Goal: Task Accomplishment & Management: Complete application form

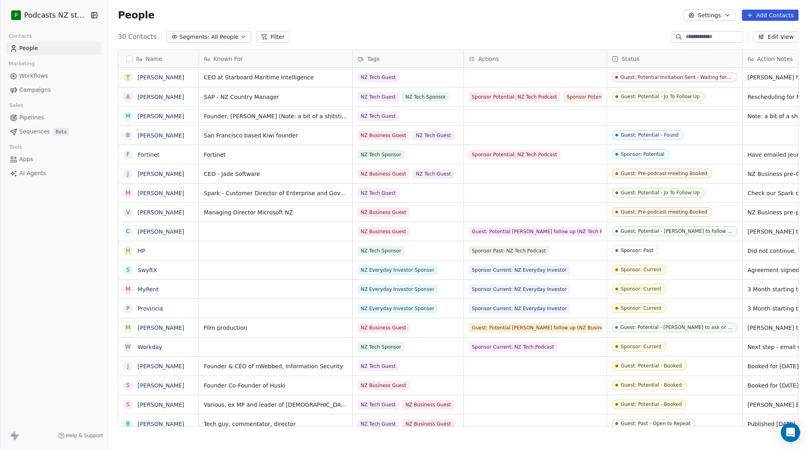
scroll to position [391, 694]
click at [758, 14] on button "Add Contacts" at bounding box center [770, 15] width 57 height 11
click at [756, 33] on span "Create new contact" at bounding box center [773, 32] width 55 height 8
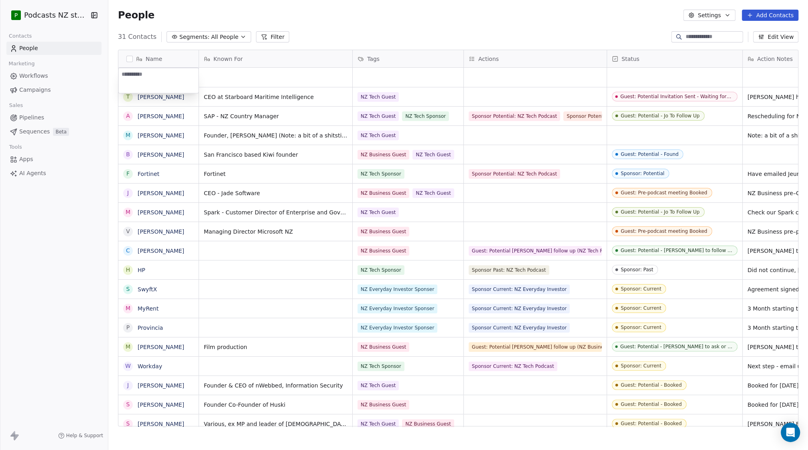
type textarea "**********"
click at [227, 78] on html "P Podcasts NZ studio Contacts People Marketing Workflows Campaigns Sales Pipeli…" at bounding box center [404, 225] width 808 height 450
click at [225, 76] on div "grid" at bounding box center [275, 77] width 153 height 19
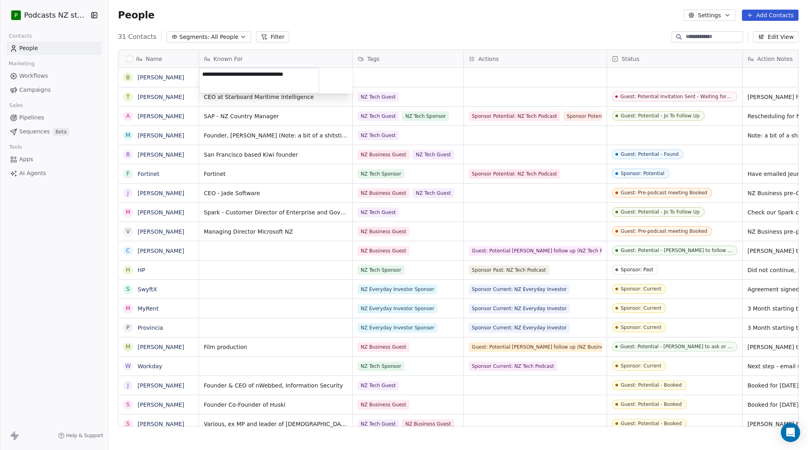
type textarea "**********"
click at [377, 80] on html "P Podcasts NZ studio Contacts People Marketing Workflows Campaigns Sales Pipeli…" at bounding box center [404, 225] width 808 height 450
click at [378, 77] on div "grid" at bounding box center [408, 77] width 111 height 19
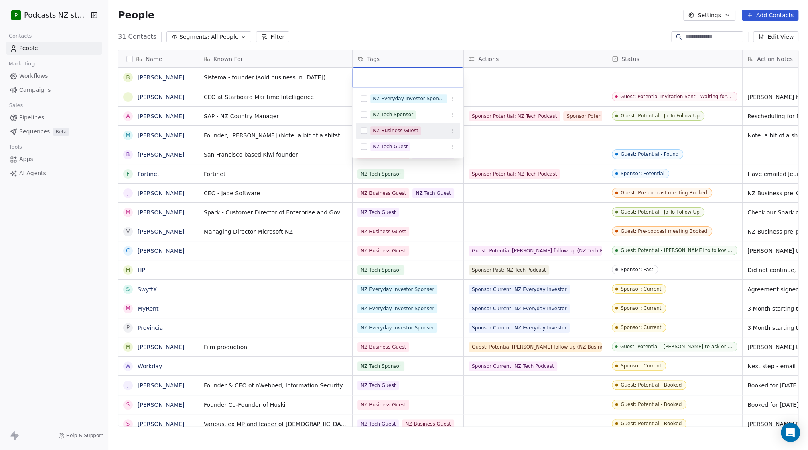
click at [362, 130] on button "Suggestions" at bounding box center [364, 131] width 6 height 6
click at [492, 84] on html "P Podcasts NZ studio Contacts People Marketing Workflows Campaigns Sales Pipeli…" at bounding box center [404, 225] width 808 height 450
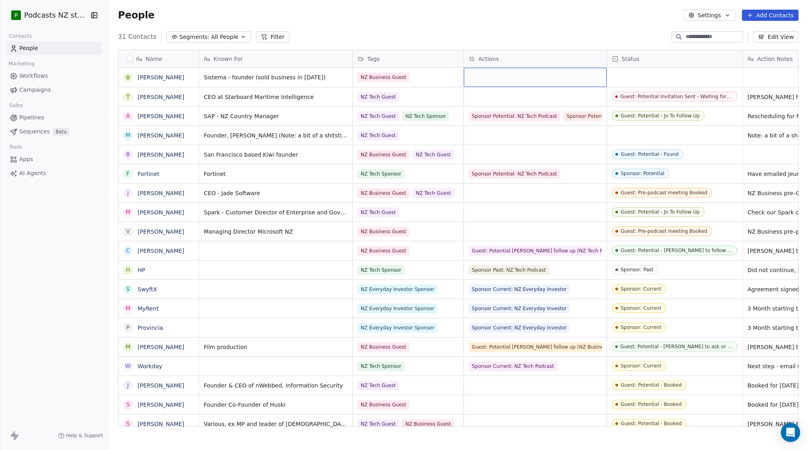
click at [494, 80] on div "grid" at bounding box center [535, 77] width 143 height 19
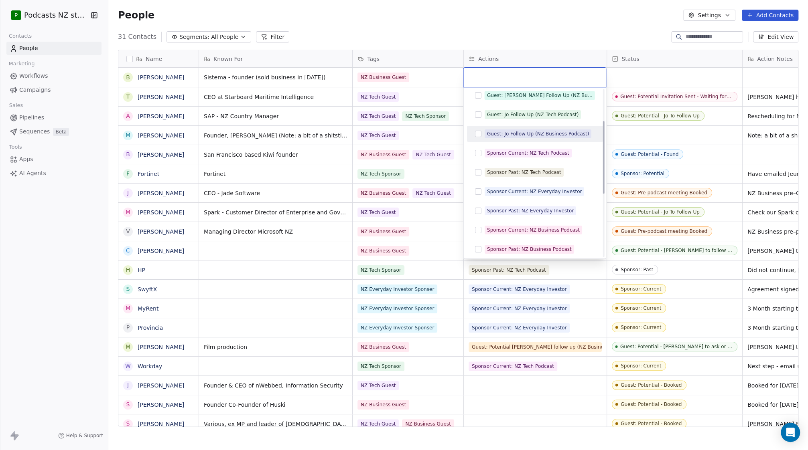
scroll to position [73, 0]
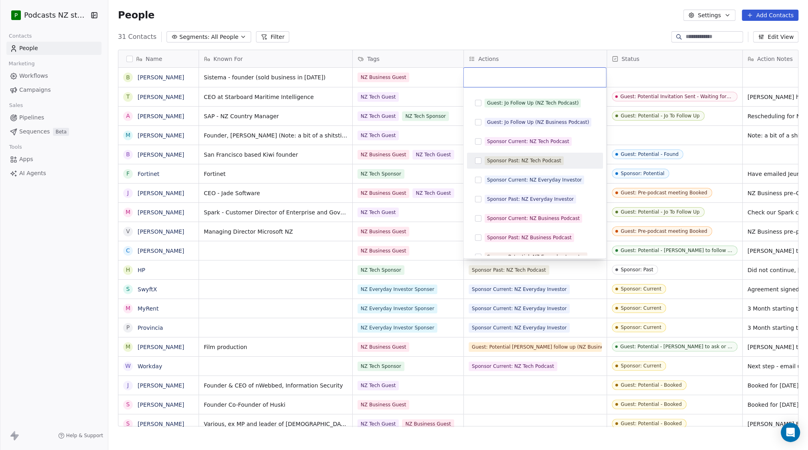
click at [644, 80] on html "P Podcasts NZ studio Contacts People Marketing Workflows Campaigns Sales Pipeli…" at bounding box center [404, 225] width 808 height 450
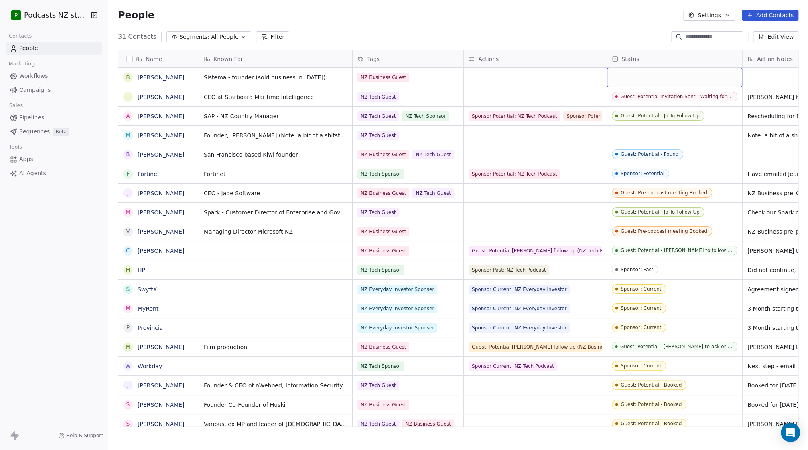
click at [642, 78] on div "grid" at bounding box center [674, 77] width 135 height 19
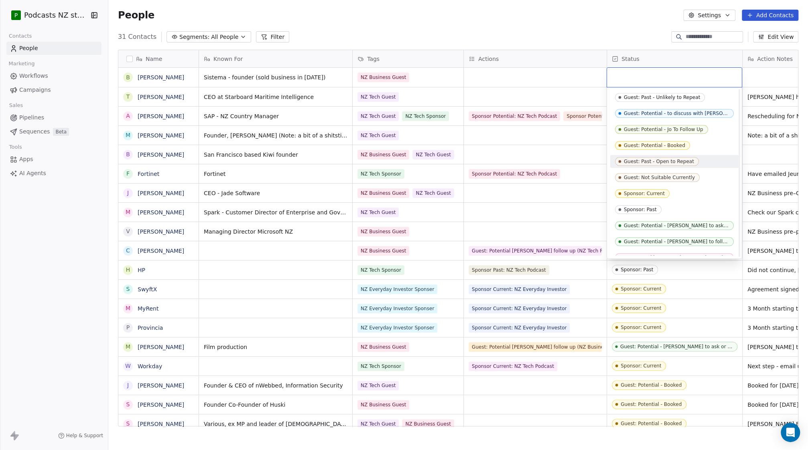
scroll to position [0, 0]
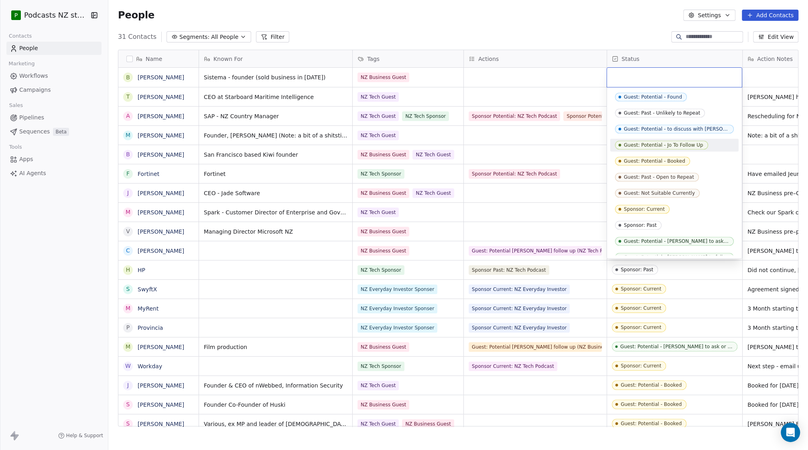
click at [676, 144] on div "Guest: Potential - Jo To Follow Up" at bounding box center [663, 145] width 79 height 6
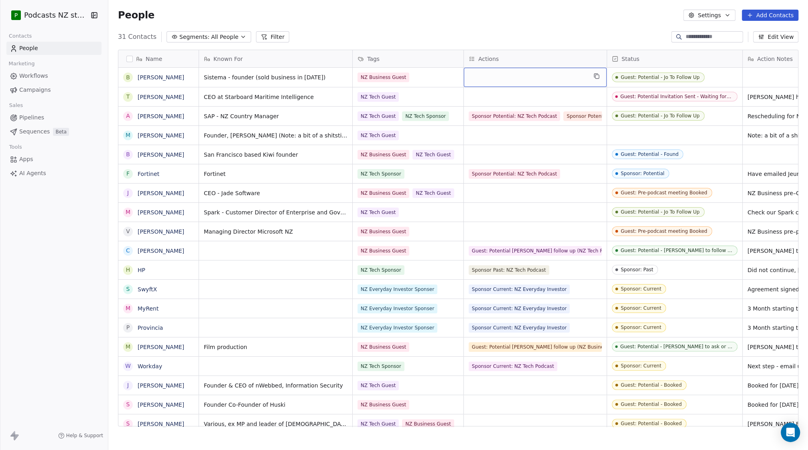
click at [495, 75] on div "grid" at bounding box center [535, 77] width 143 height 19
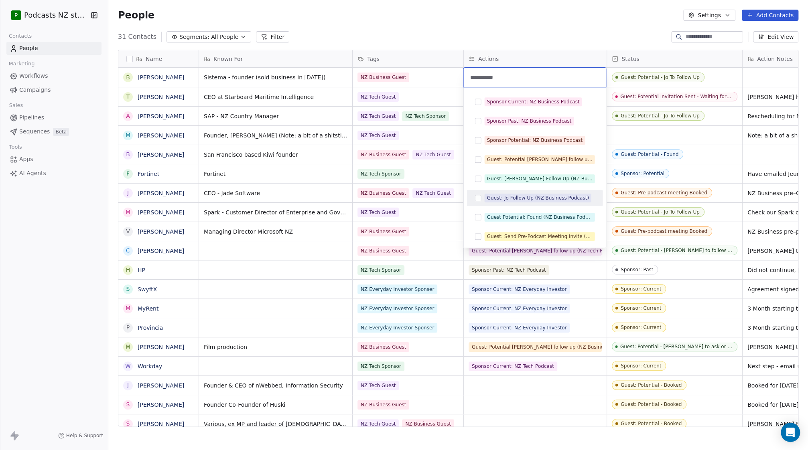
type input "**********"
click at [477, 197] on button "Suggestions" at bounding box center [478, 198] width 6 height 6
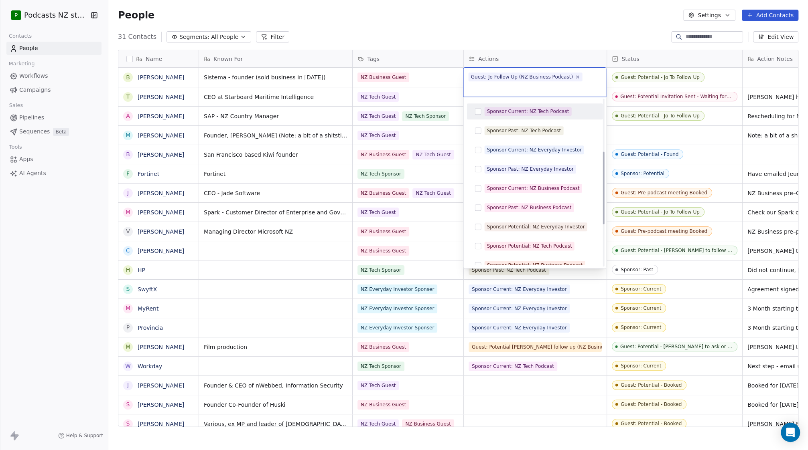
scroll to position [120, 0]
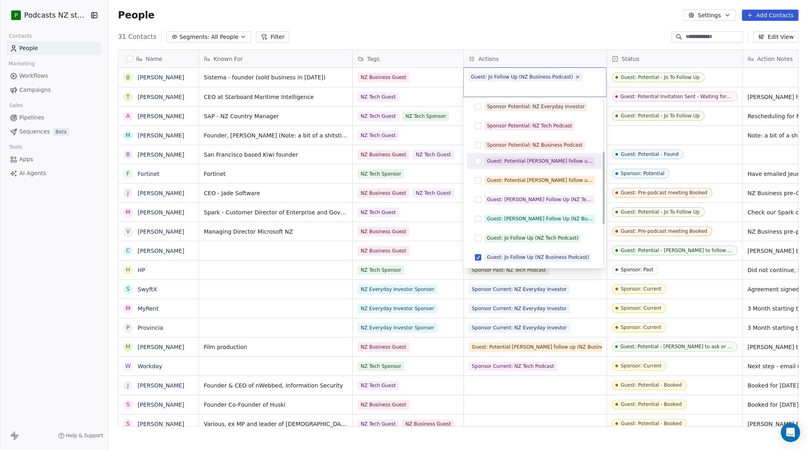
click at [765, 78] on html "P Podcasts NZ studio Contacts People Marketing Workflows Campaigns Sales Pipeli…" at bounding box center [404, 225] width 808 height 450
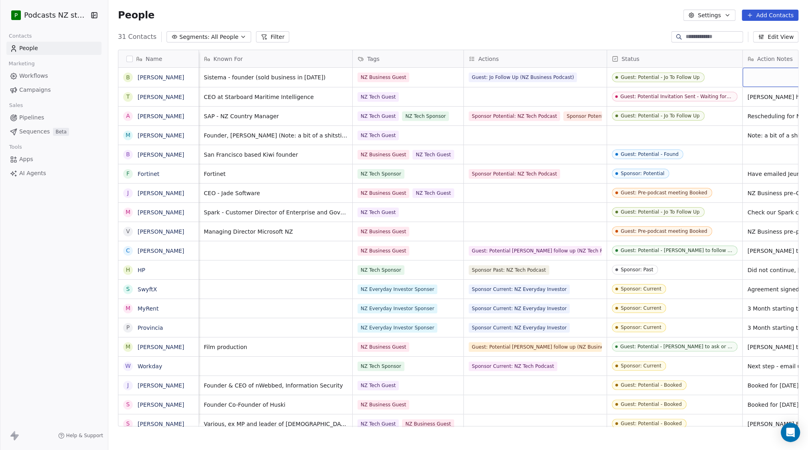
scroll to position [0, 92]
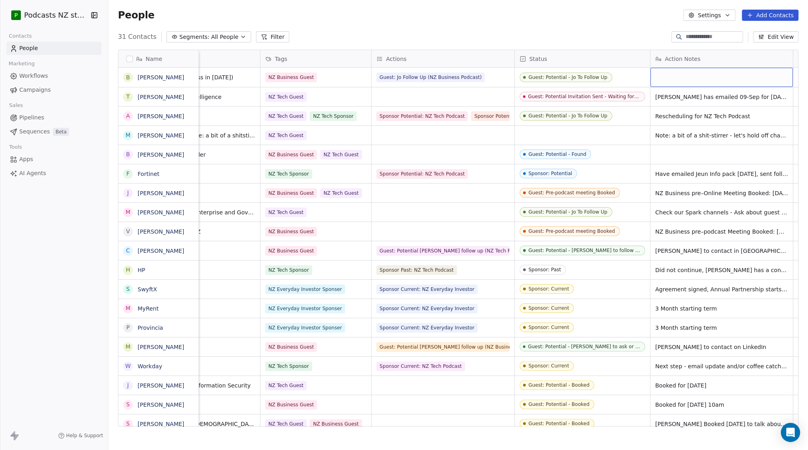
click at [688, 80] on div "grid" at bounding box center [721, 77] width 142 height 19
type textarea "**********"
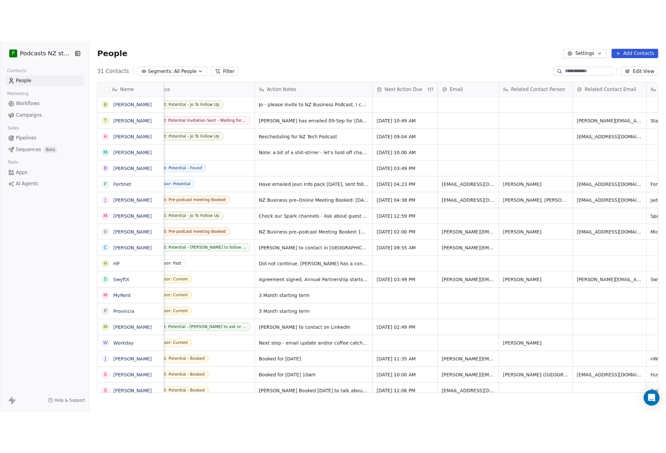
scroll to position [0, 454]
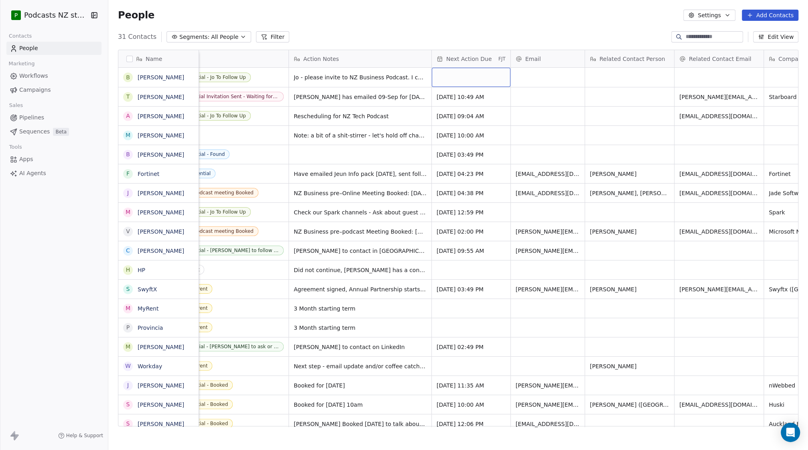
click at [464, 81] on div "grid" at bounding box center [471, 77] width 79 height 19
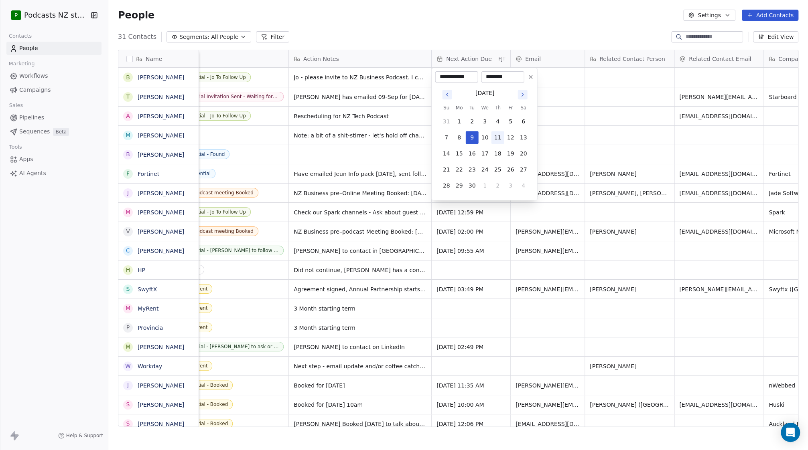
click at [496, 137] on button "11" at bounding box center [497, 137] width 13 height 13
type input "**********"
click at [509, 28] on html "P Podcasts NZ studio Contacts People Marketing Workflows Campaigns Sales Pipeli…" at bounding box center [404, 225] width 808 height 450
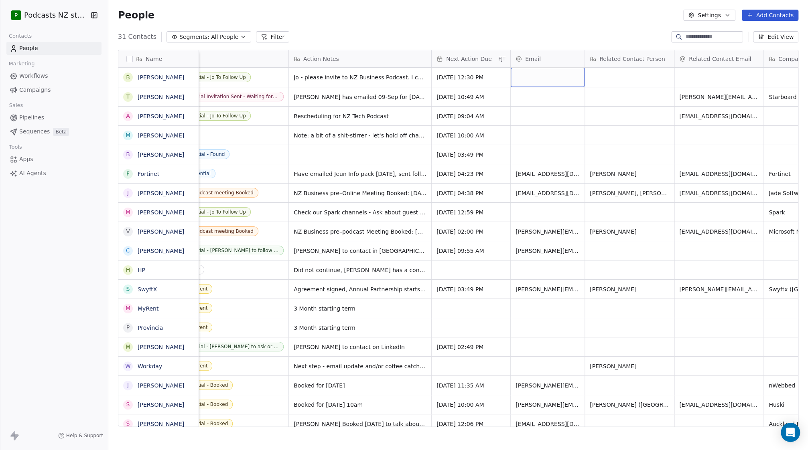
click at [534, 77] on div "grid" at bounding box center [548, 77] width 74 height 19
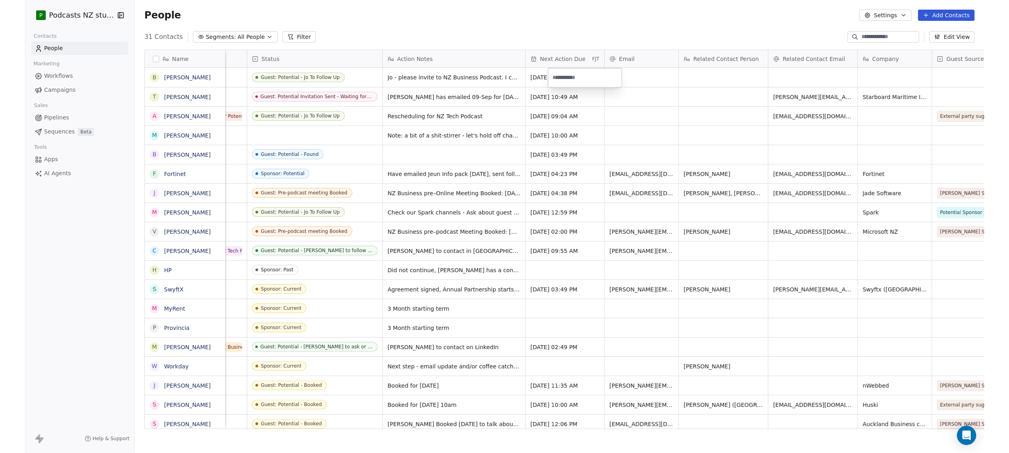
scroll to position [0, 391]
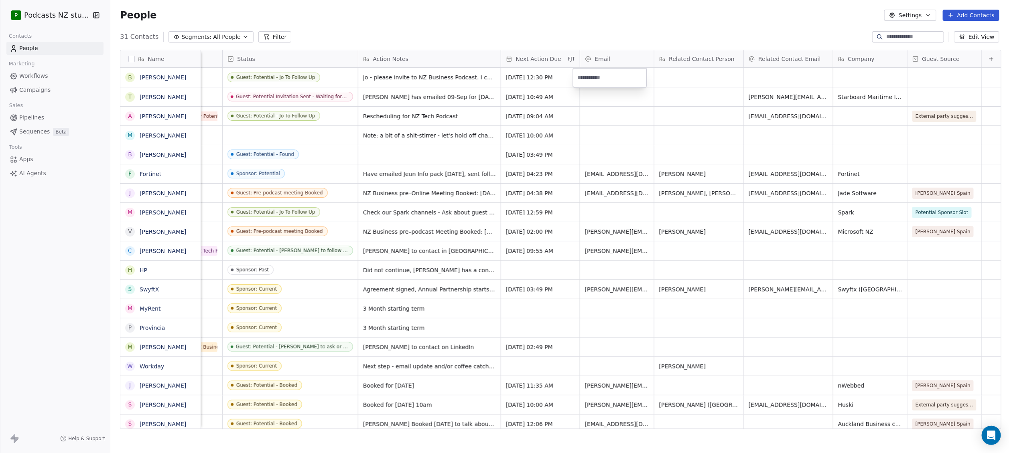
click at [584, 71] on input "email" at bounding box center [609, 78] width 71 height 16
paste input "**********"
type input "**********"
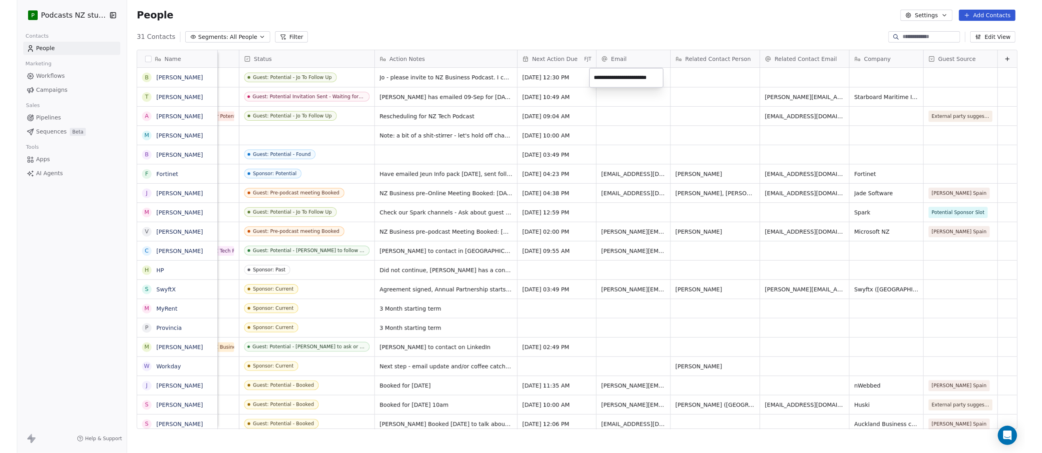
scroll to position [0, 4]
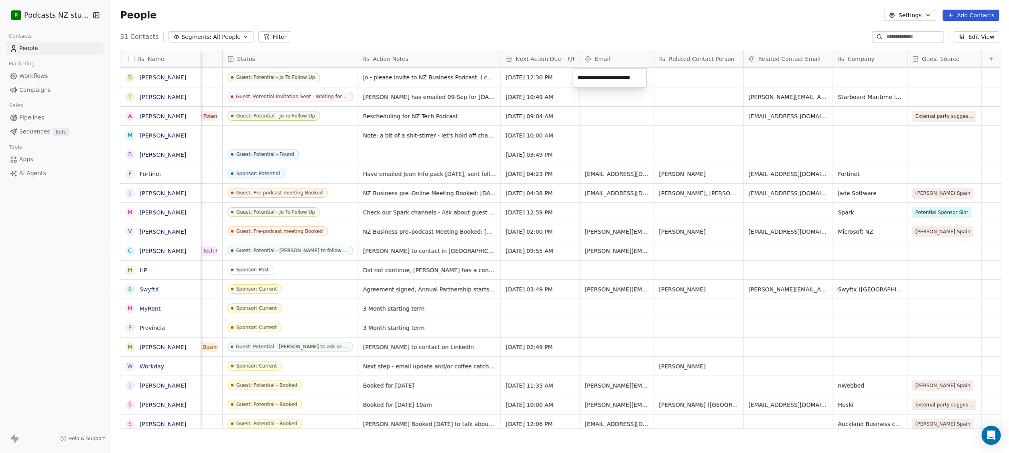
click at [671, 76] on html "P Podcasts NZ studio Contacts People Marketing Workflows Campaigns Sales Pipeli…" at bounding box center [504, 226] width 1009 height 453
click at [672, 78] on div "grid" at bounding box center [698, 77] width 89 height 19
click at [619, 80] on html "P Podcasts NZ studio Contacts People Marketing Workflows Campaigns Sales Pipeli…" at bounding box center [504, 226] width 1009 height 453
click at [611, 78] on span "[EMAIL_ADDRESS][DOMAIN_NAME]" at bounding box center [632, 79] width 95 height 16
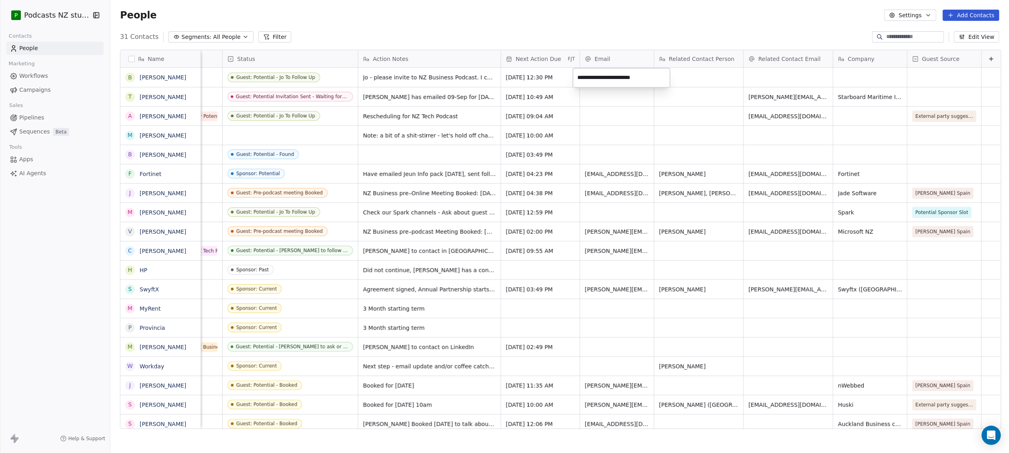
click at [611, 78] on input "**********" at bounding box center [621, 78] width 94 height 16
click at [766, 79] on html "P Podcasts NZ studio Contacts People Marketing Workflows Campaigns Sales Pipeli…" at bounding box center [504, 226] width 1009 height 453
click at [763, 79] on div "grid" at bounding box center [788, 77] width 89 height 19
type input "**********"
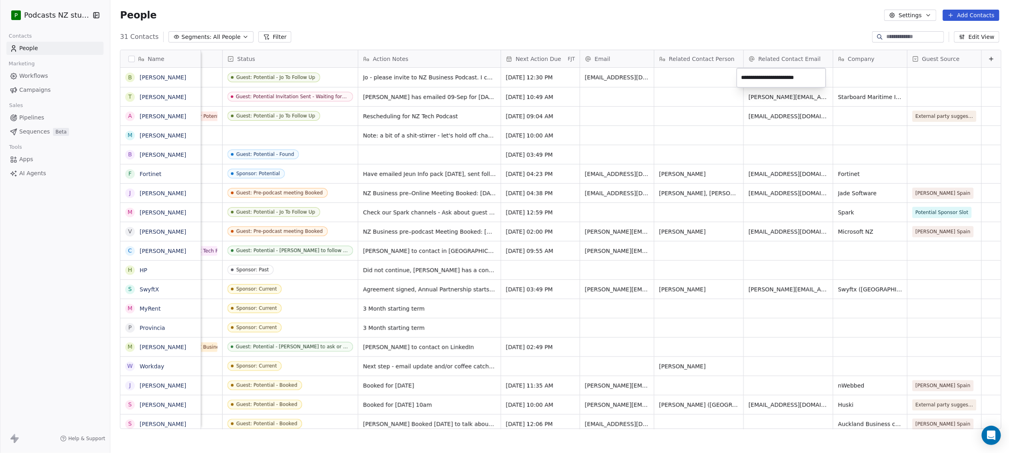
click at [634, 79] on html "P Podcasts NZ studio Contacts People Marketing Workflows Campaigns Sales Pipeli…" at bounding box center [504, 226] width 1009 height 453
click at [632, 79] on span "[EMAIL_ADDRESS][DOMAIN_NAME]" at bounding box center [632, 79] width 95 height 16
drag, startPoint x: 649, startPoint y: 76, endPoint x: 606, endPoint y: 75, distance: 43.3
click at [606, 75] on span "[EMAIL_ADDRESS][DOMAIN_NAME]" at bounding box center [632, 79] width 95 height 16
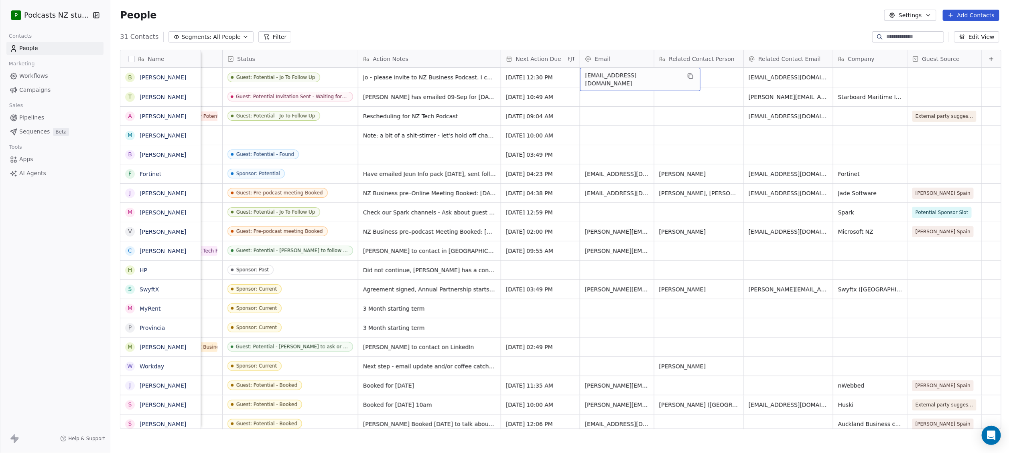
click at [582, 82] on div "[EMAIL_ADDRESS][DOMAIN_NAME]" at bounding box center [640, 79] width 120 height 23
click at [577, 82] on input "**********" at bounding box center [621, 78] width 94 height 16
click at [583, 95] on html "P Podcasts NZ studio Contacts People Marketing Workflows Campaigns Sales Pipeli…" at bounding box center [504, 226] width 1009 height 453
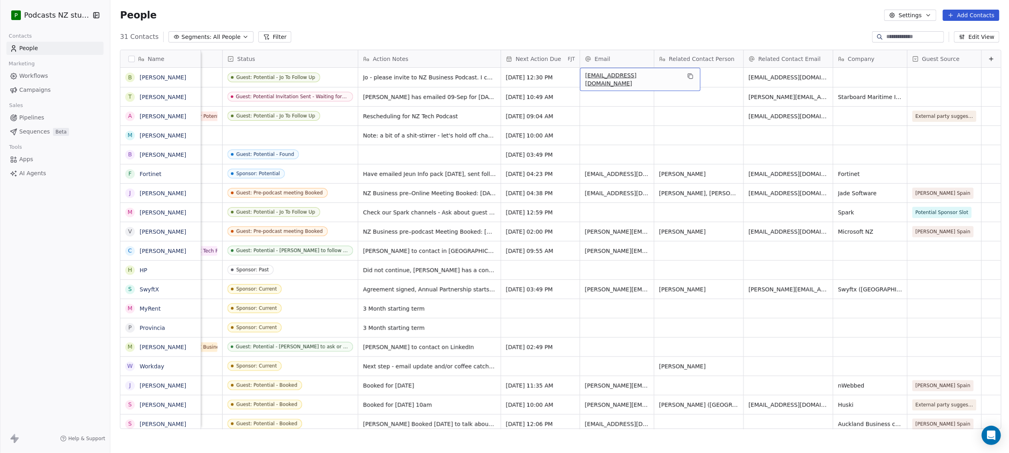
click at [585, 77] on span "[EMAIL_ADDRESS][DOMAIN_NAME]" at bounding box center [632, 79] width 95 height 16
click at [579, 77] on input "**********" at bounding box center [621, 78] width 94 height 16
click at [698, 79] on html "P Podcasts NZ studio Contacts People Marketing Workflows Campaigns Sales Pipeli…" at bounding box center [504, 226] width 1009 height 453
click at [807, 75] on html "P Podcasts NZ studio Contacts People Marketing Workflows Campaigns Sales Pipeli…" at bounding box center [504, 226] width 1009 height 453
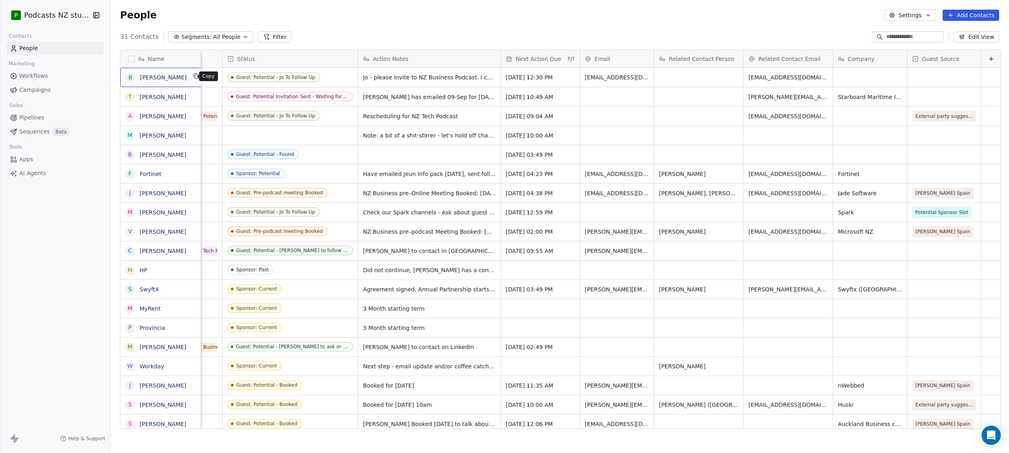
click at [193, 77] on icon "grid" at bounding box center [196, 76] width 6 height 6
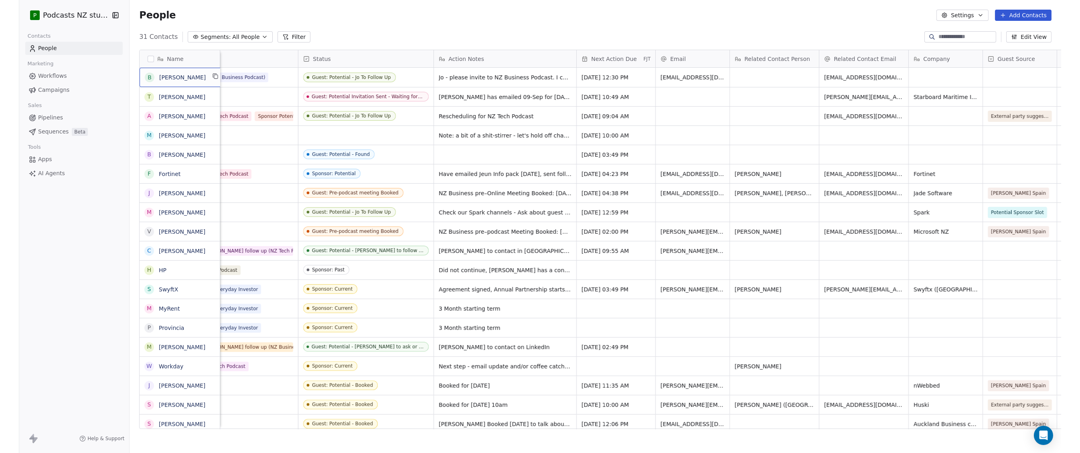
scroll to position [0, 335]
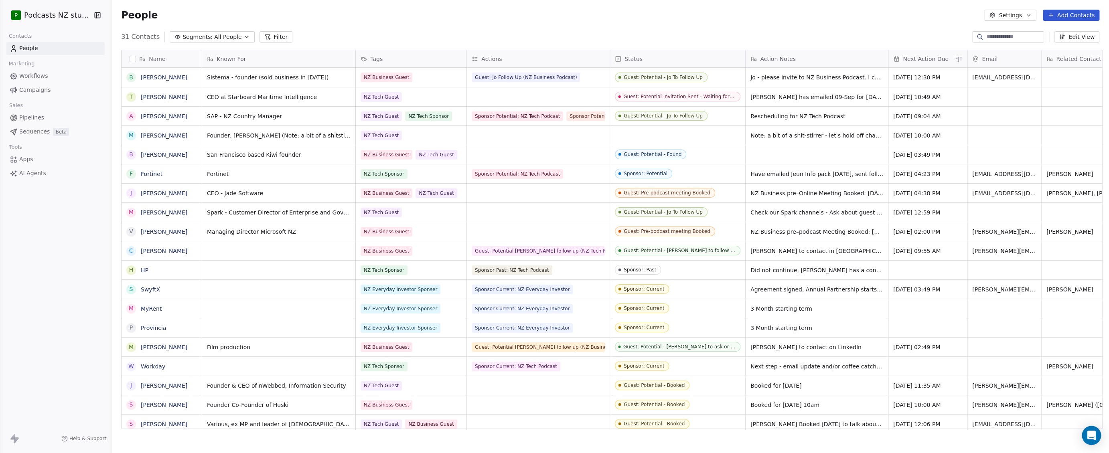
click at [130, 59] on button "button" at bounding box center [133, 59] width 6 height 6
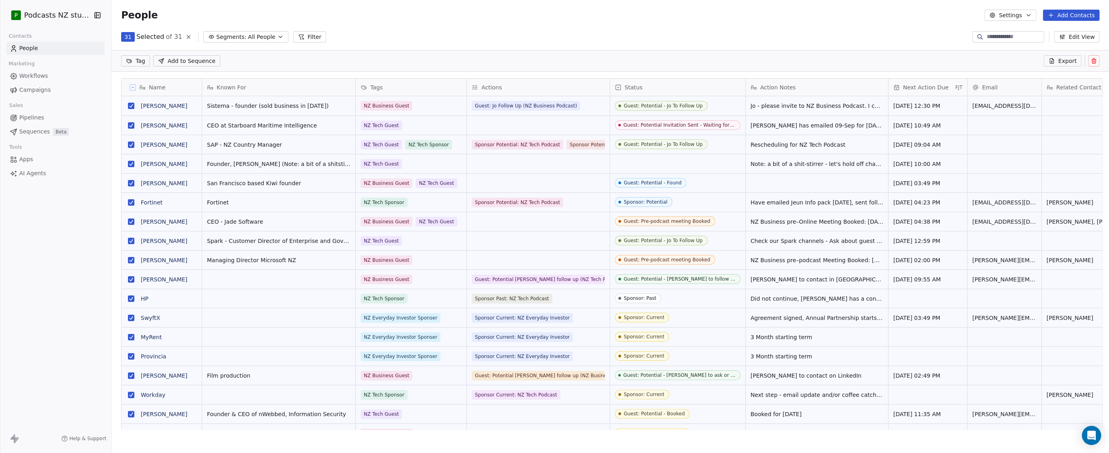
scroll to position [365, 995]
click at [131, 87] on icon at bounding box center [133, 87] width 4 height 4
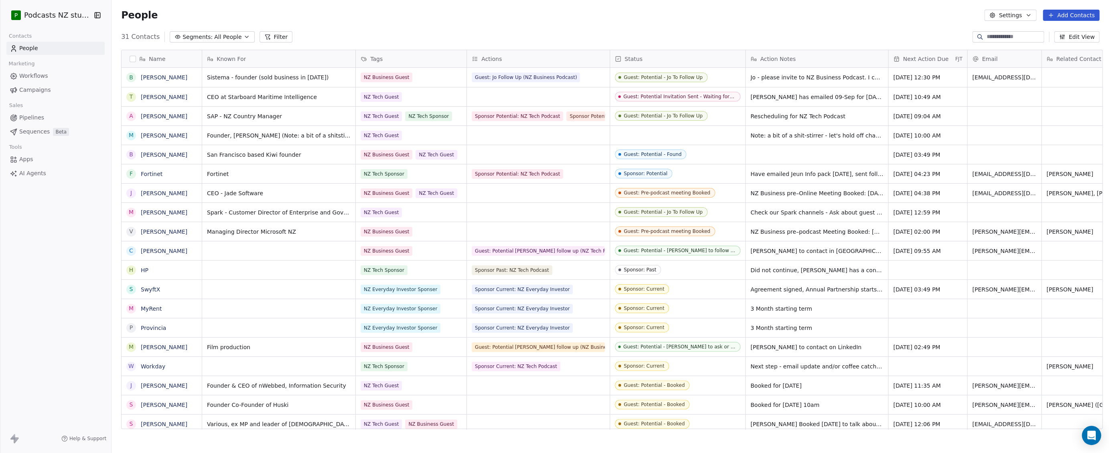
scroll to position [393, 995]
click at [129, 77] on button "grid" at bounding box center [131, 77] width 6 height 6
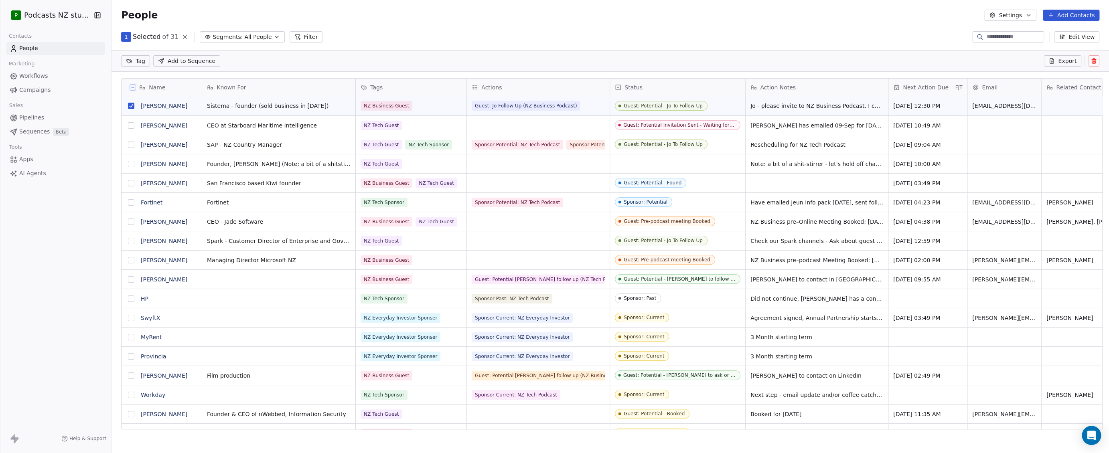
scroll to position [365, 995]
click at [128, 106] on button "grid" at bounding box center [131, 106] width 6 height 6
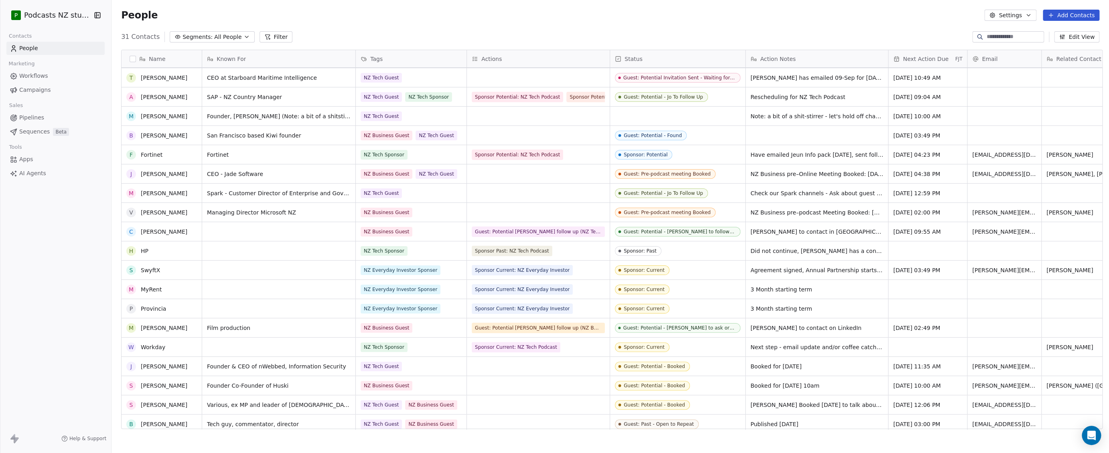
scroll to position [0, 0]
